Goal: Task Accomplishment & Management: Complete application form

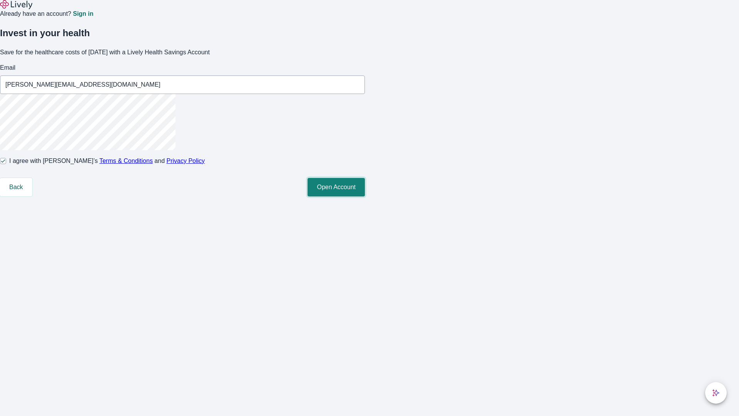
click at [365, 196] on button "Open Account" at bounding box center [335, 187] width 57 height 18
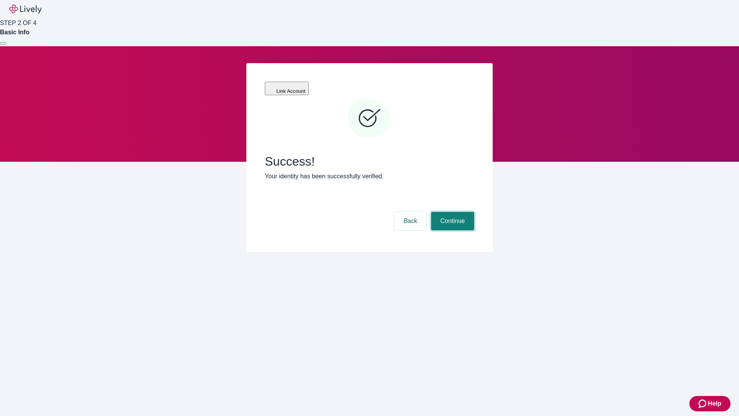
click at [451, 212] on button "Continue" at bounding box center [452, 221] width 43 height 18
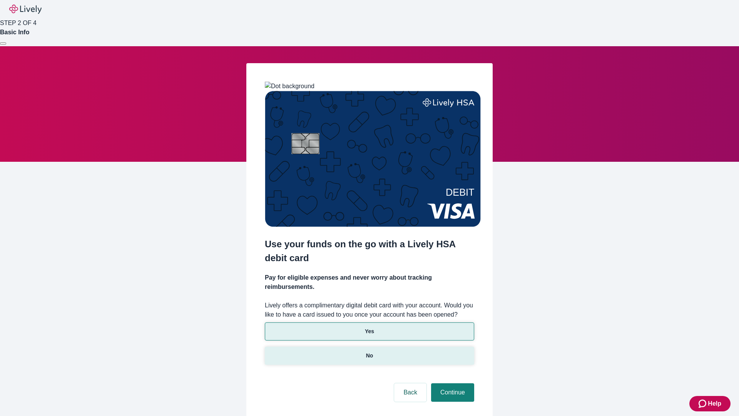
click at [369, 351] on p "No" at bounding box center [369, 355] width 7 height 8
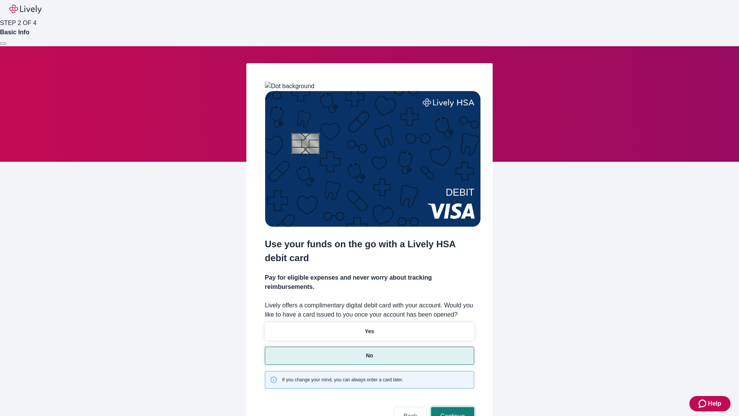
click at [451, 407] on button "Continue" at bounding box center [452, 416] width 43 height 18
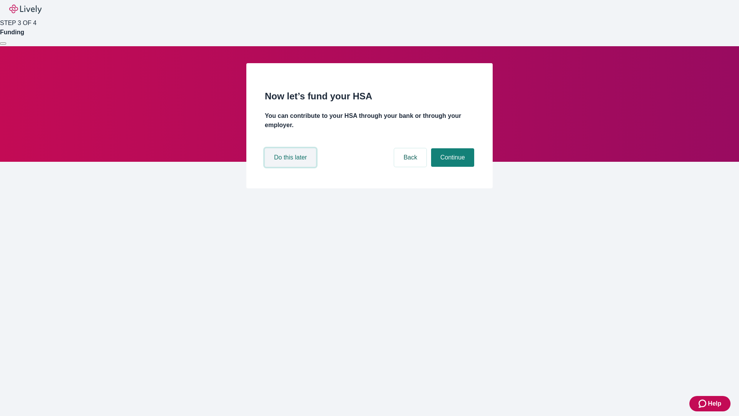
click at [291, 167] on button "Do this later" at bounding box center [290, 157] width 51 height 18
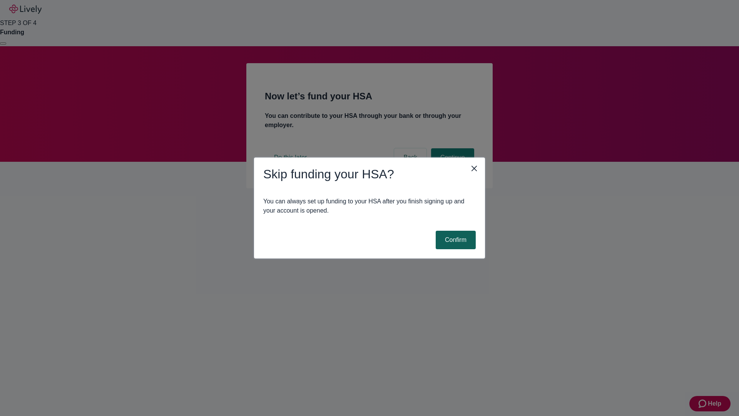
click at [455, 240] on button "Confirm" at bounding box center [456, 240] width 40 height 18
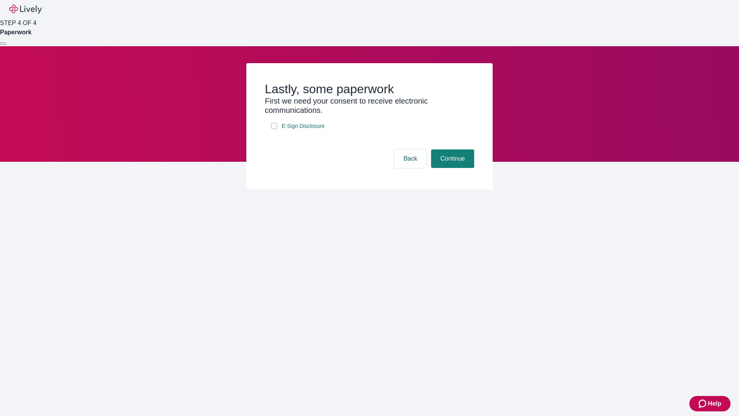
click at [274, 129] on input "E-Sign Disclosure" at bounding box center [274, 126] width 6 height 6
checkbox input "true"
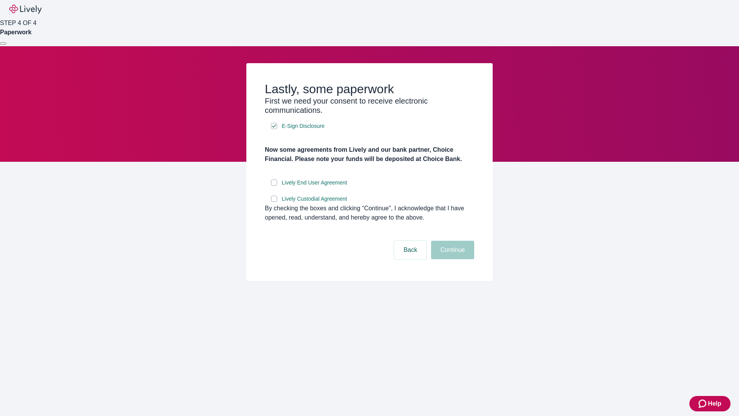
click at [274, 185] on input "Lively End User Agreement" at bounding box center [274, 182] width 6 height 6
checkbox input "true"
click at [274, 202] on input "Lively Custodial Agreement" at bounding box center [274, 199] width 6 height 6
checkbox input "true"
click at [451, 259] on button "Continue" at bounding box center [452, 250] width 43 height 18
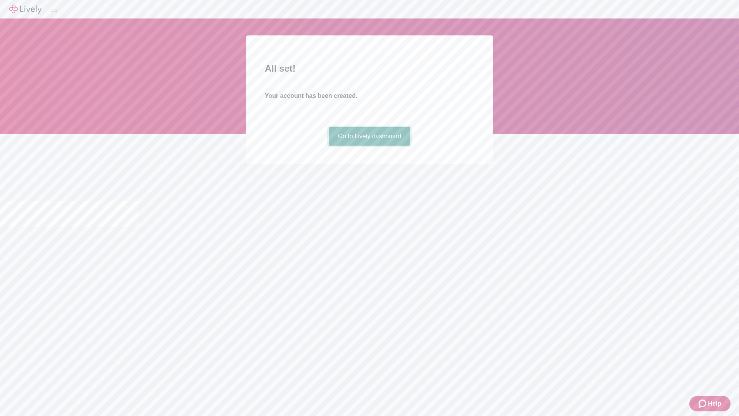
click at [369, 145] on link "Go to Lively dashboard" at bounding box center [370, 136] width 82 height 18
